Goal: Communication & Community: Answer question/provide support

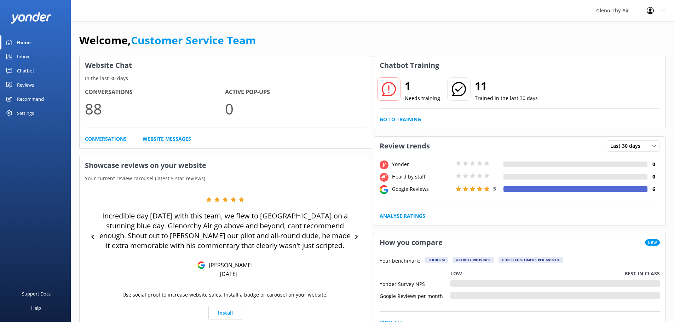
click at [23, 60] on div "Inbox" at bounding box center [23, 57] width 12 height 14
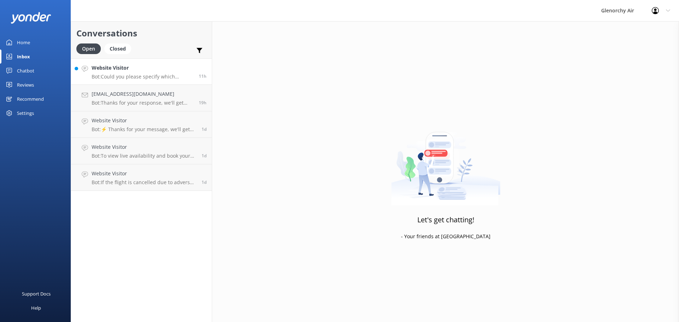
click at [134, 69] on h4 "Website Visitor" at bounding box center [143, 68] width 102 height 8
